Goal: Download file/media

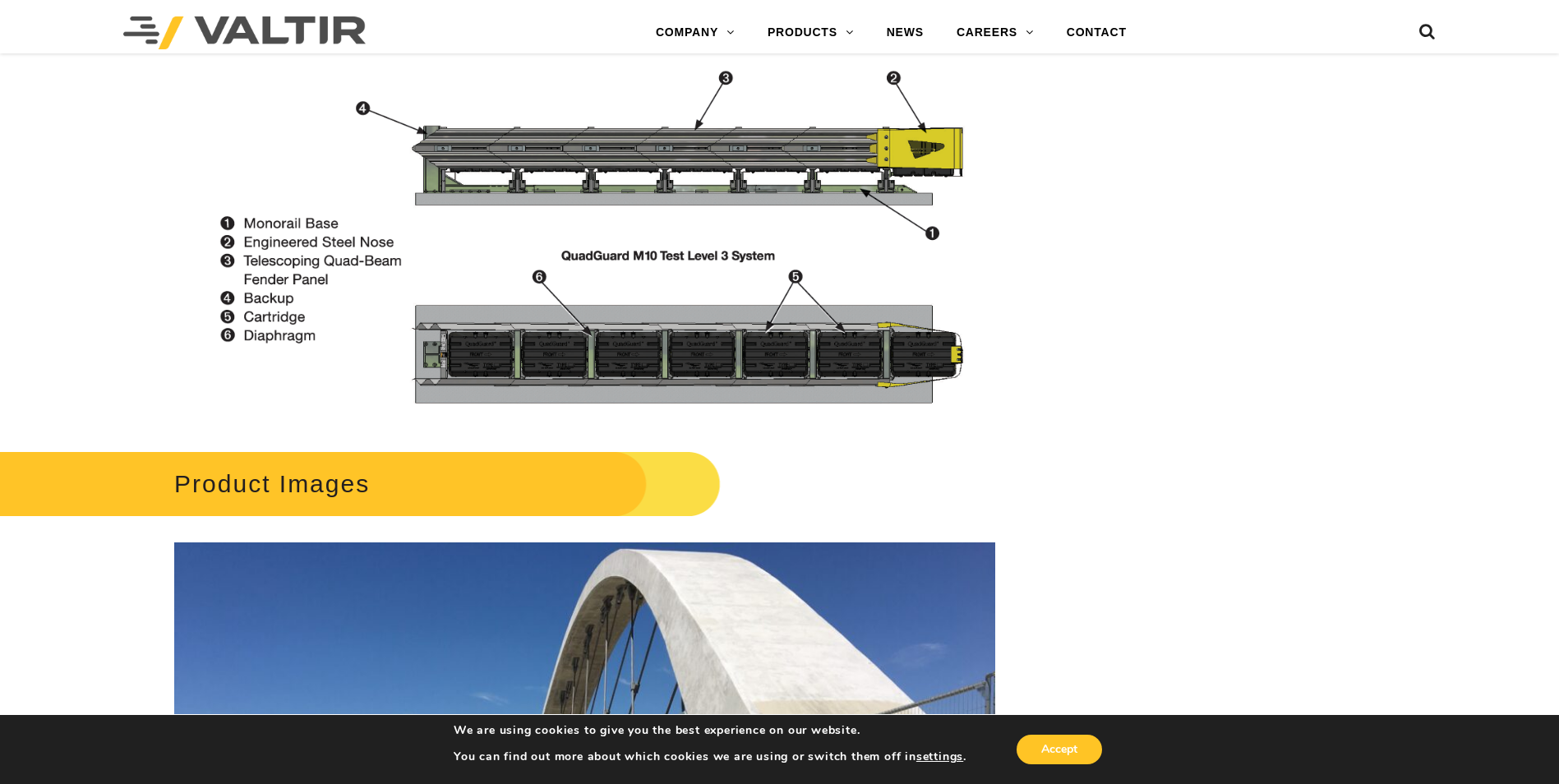
scroll to position [1726, 0]
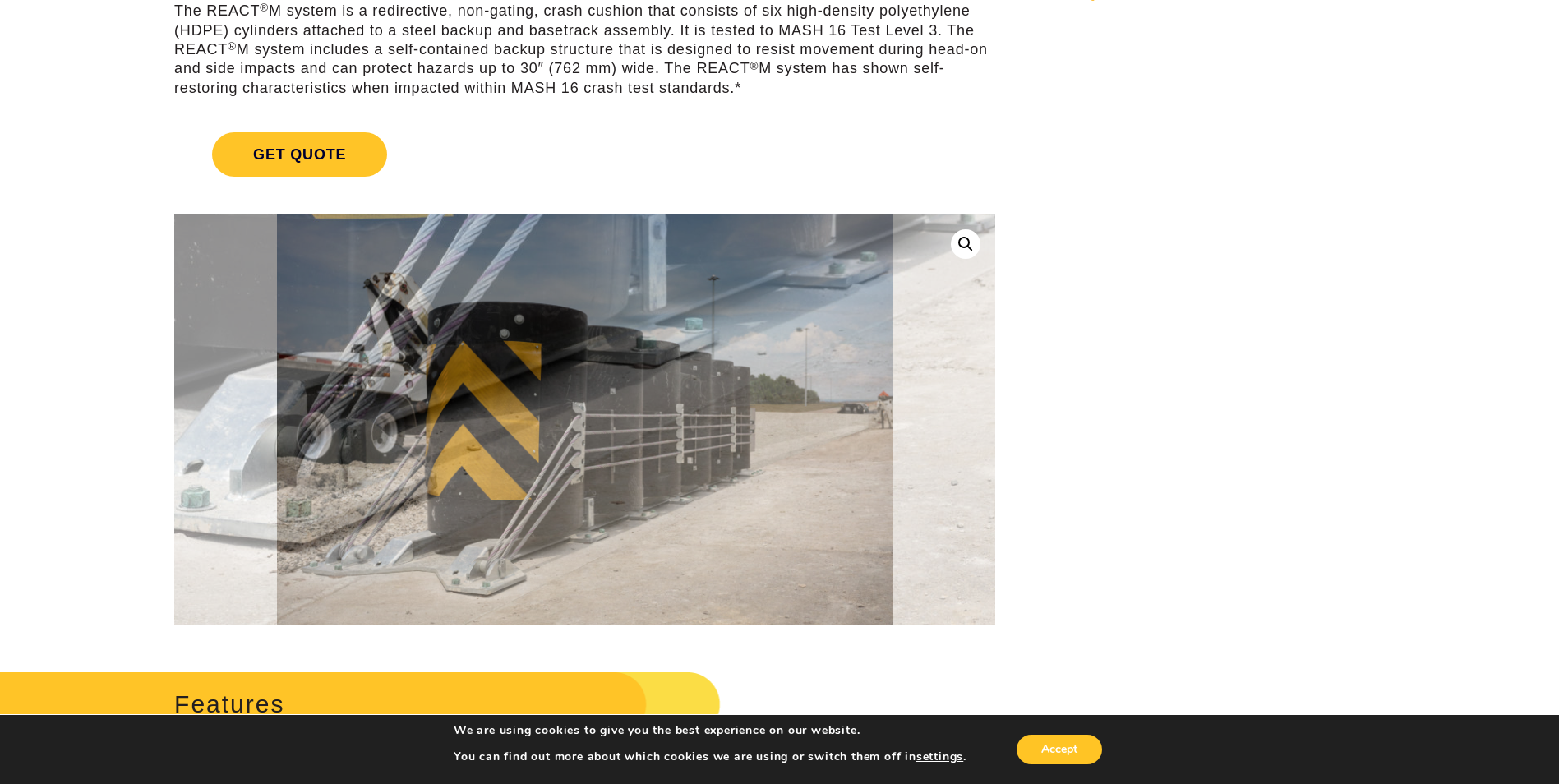
scroll to position [164, 0]
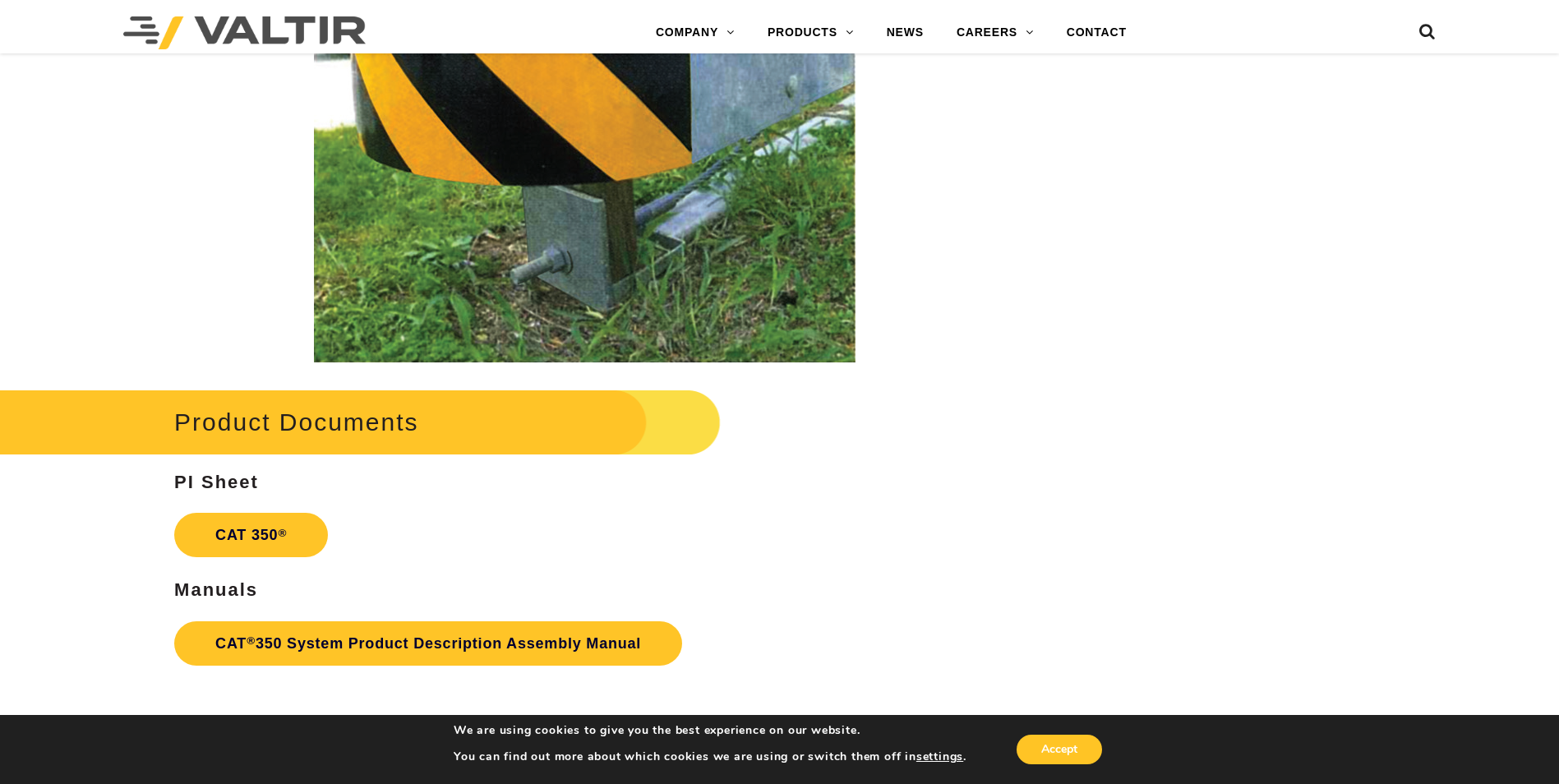
scroll to position [2826, 0]
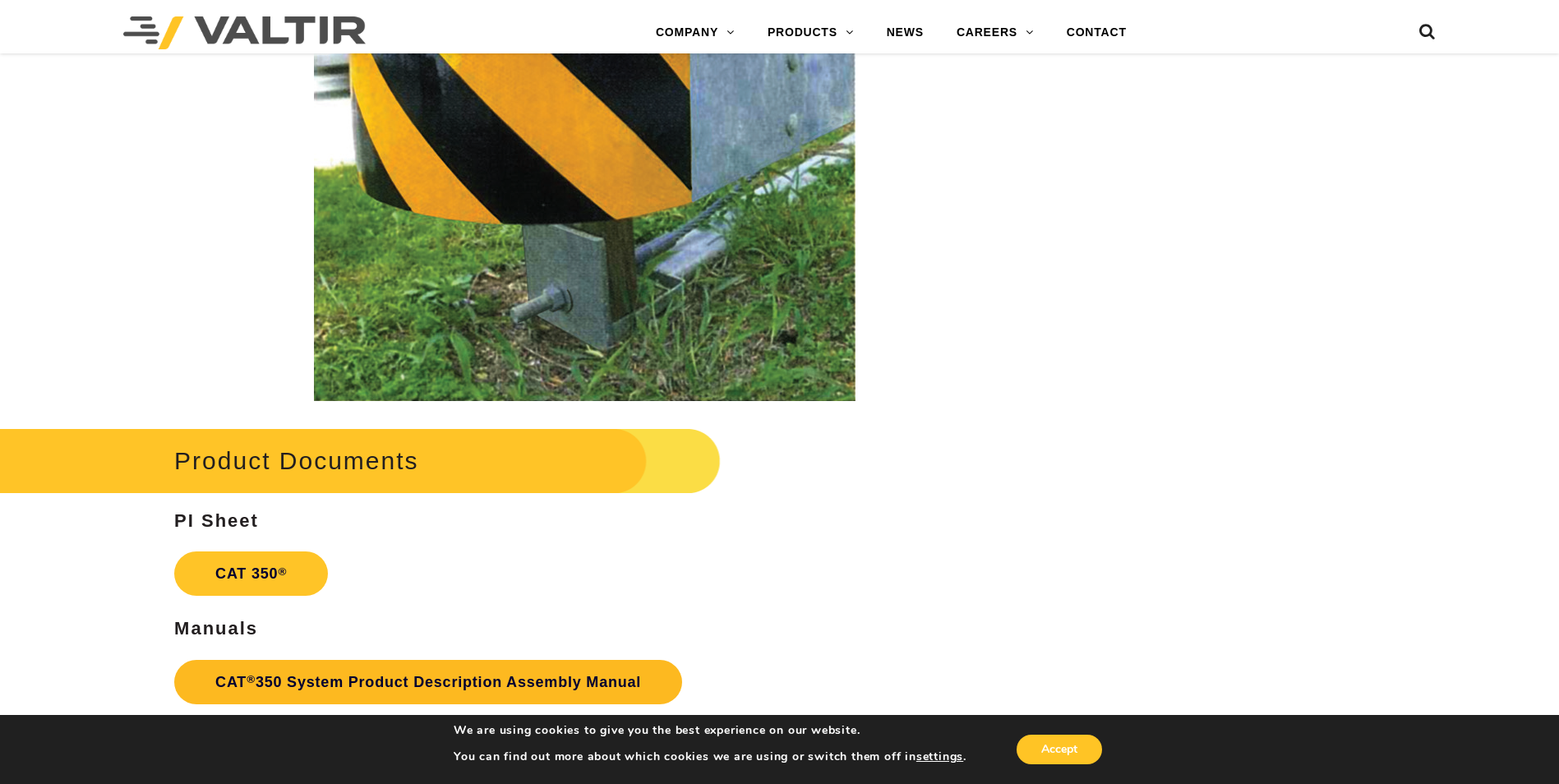
click at [500, 672] on link "CAT ® 350 System Product Description Assembly Manual" at bounding box center [428, 682] width 508 height 44
